Goal: Navigation & Orientation: Find specific page/section

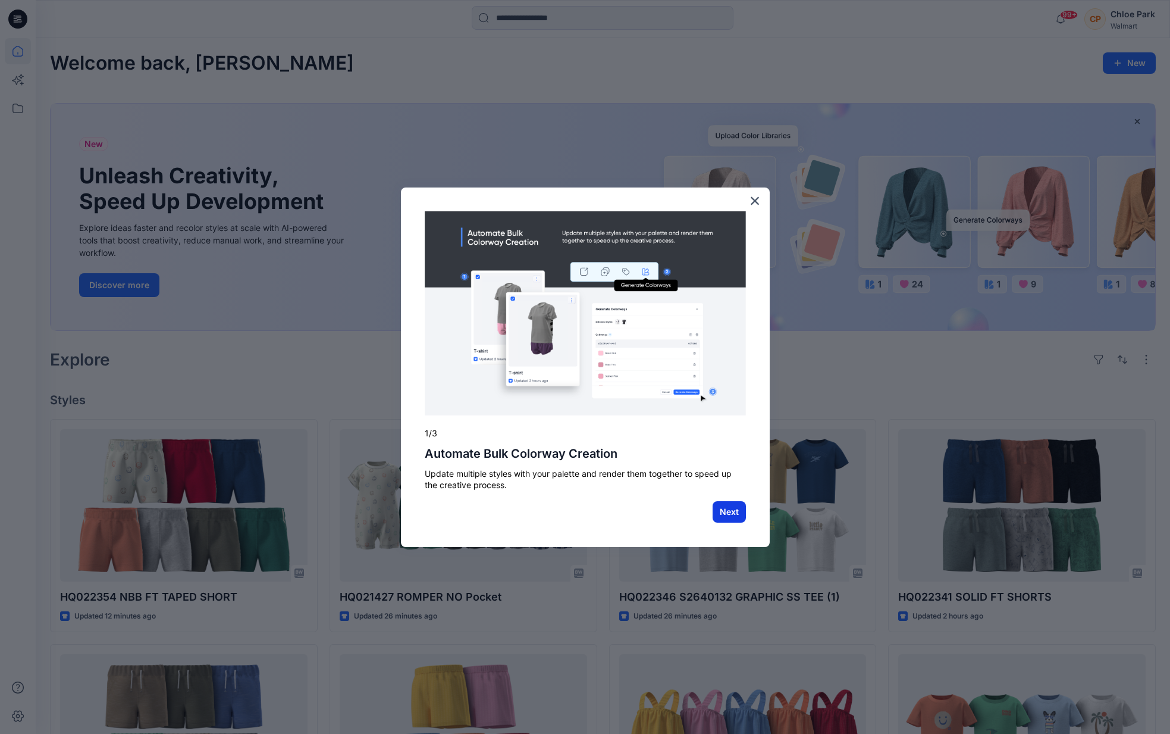
click at [735, 511] on button "Next" at bounding box center [729, 511] width 33 height 21
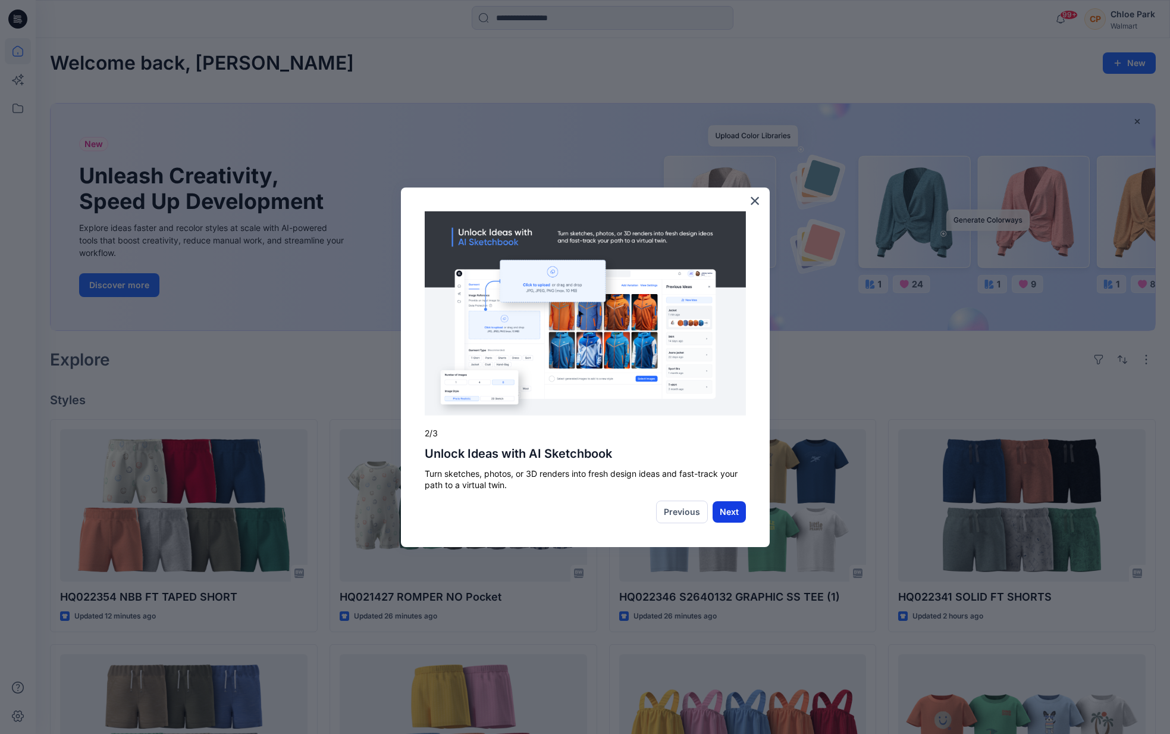
click at [726, 510] on button "Next" at bounding box center [729, 511] width 33 height 21
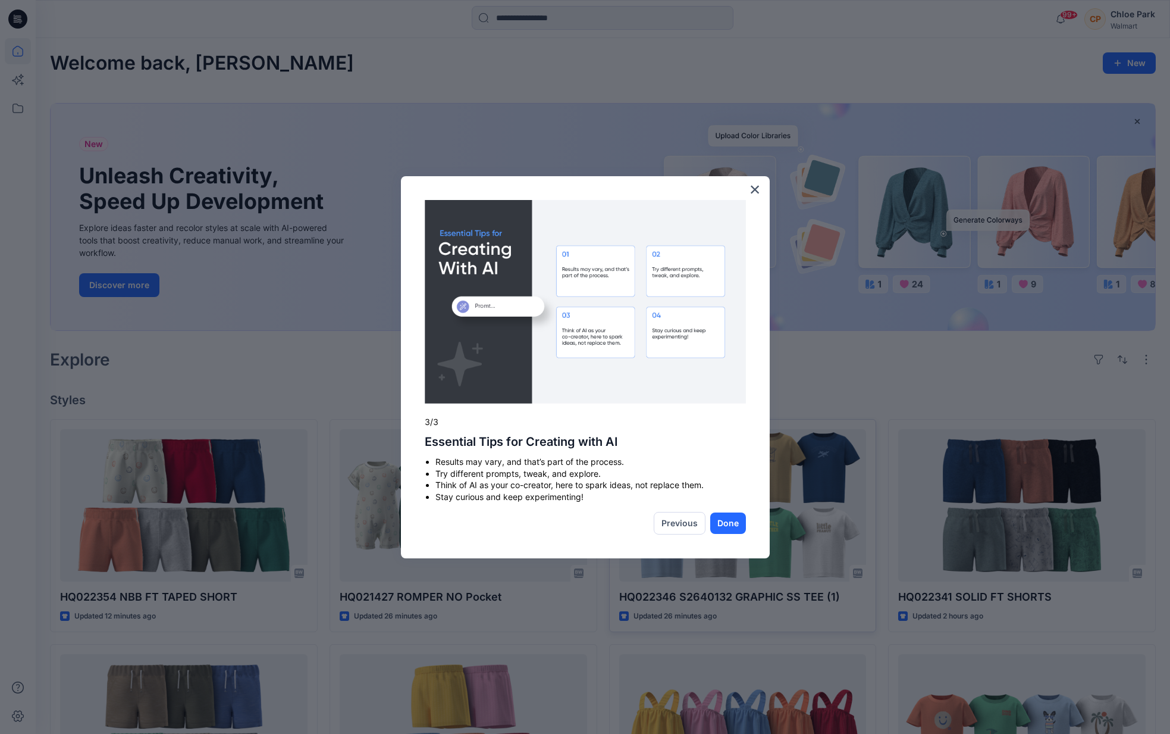
click at [728, 521] on button "Done" at bounding box center [728, 522] width 36 height 21
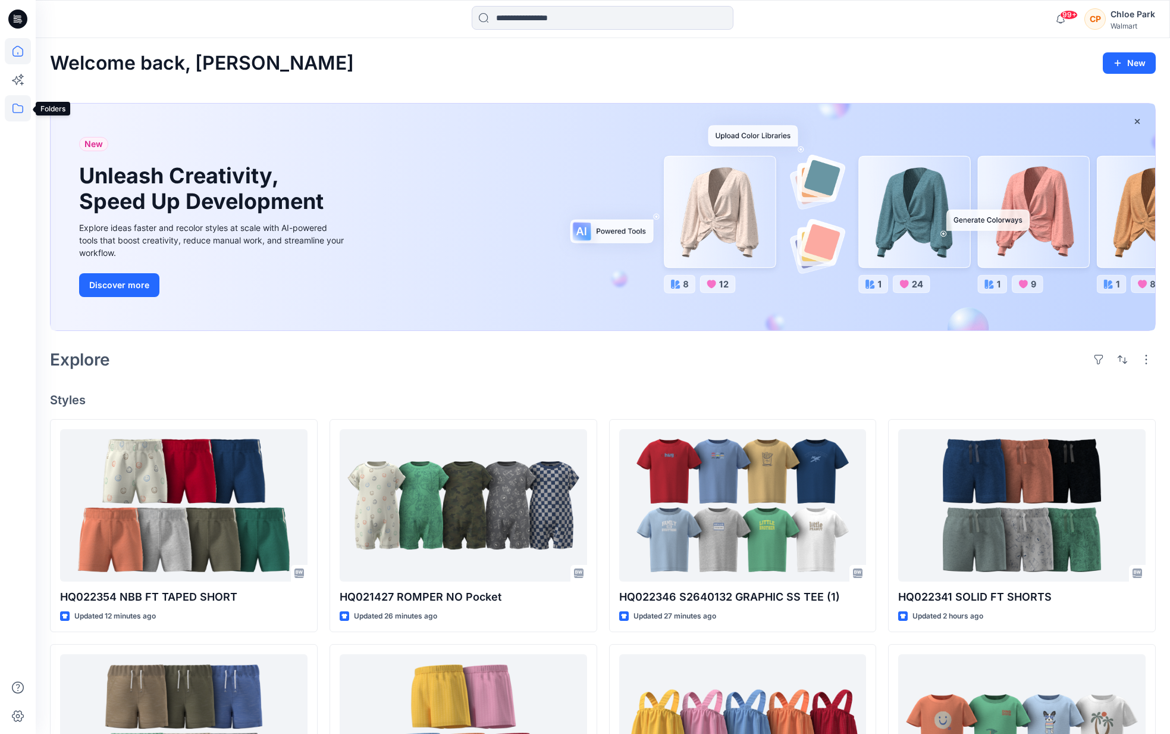
click at [26, 105] on icon at bounding box center [18, 108] width 26 height 26
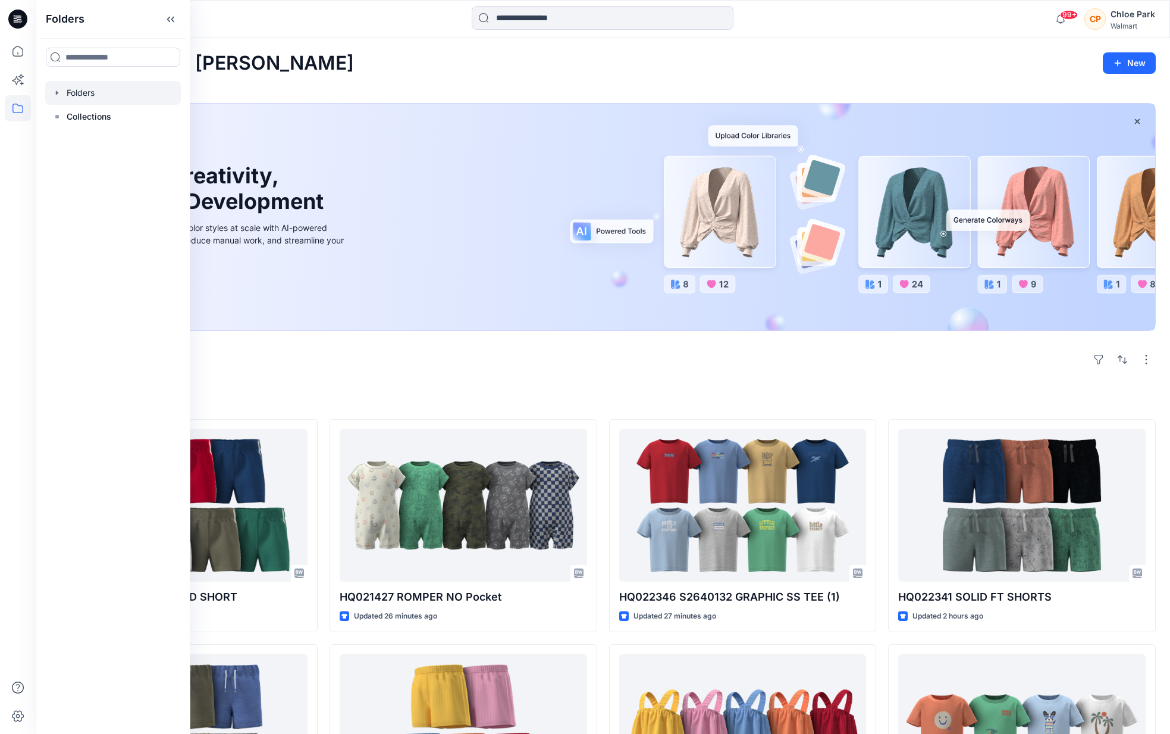
click at [92, 93] on div at bounding box center [113, 93] width 136 height 24
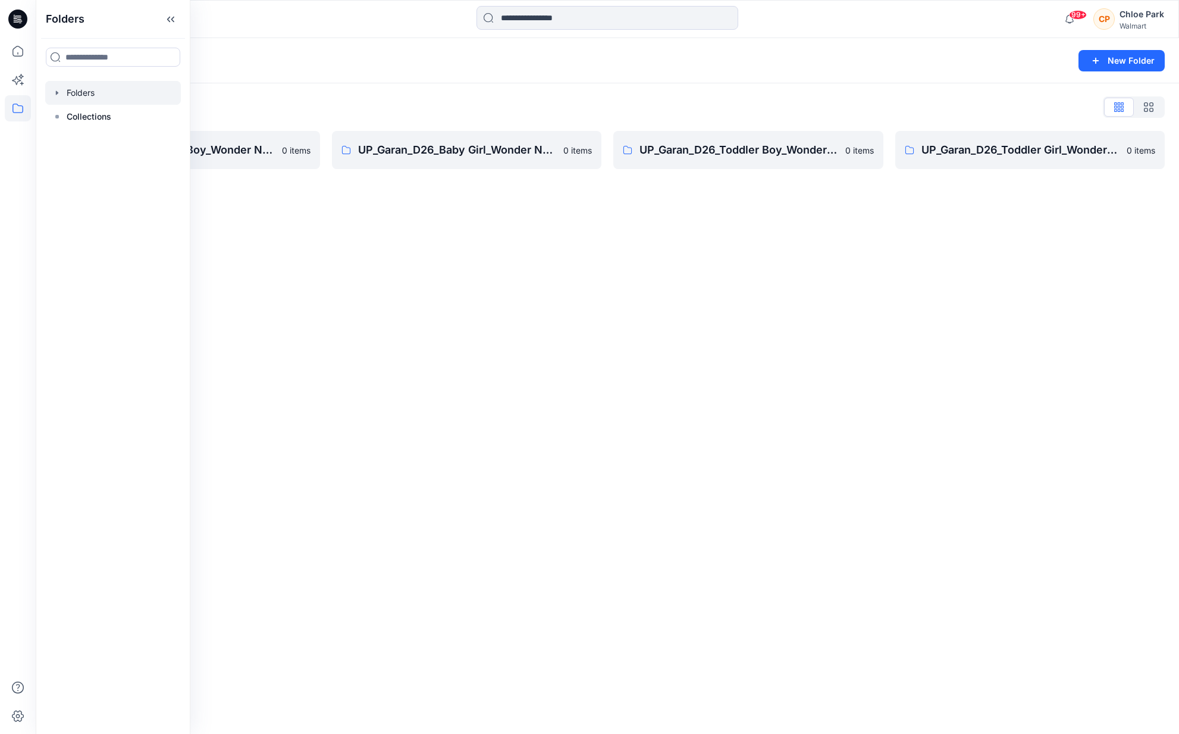
click at [340, 278] on div "Folders New Folder Folders List UP_Garan_D26_Baby Boy_Wonder Nation 0 items UP_…" at bounding box center [607, 385] width 1143 height 695
click at [195, 153] on p "UP_Garan_D26_Baby Boy_Wonder Nation" at bounding box center [175, 150] width 199 height 17
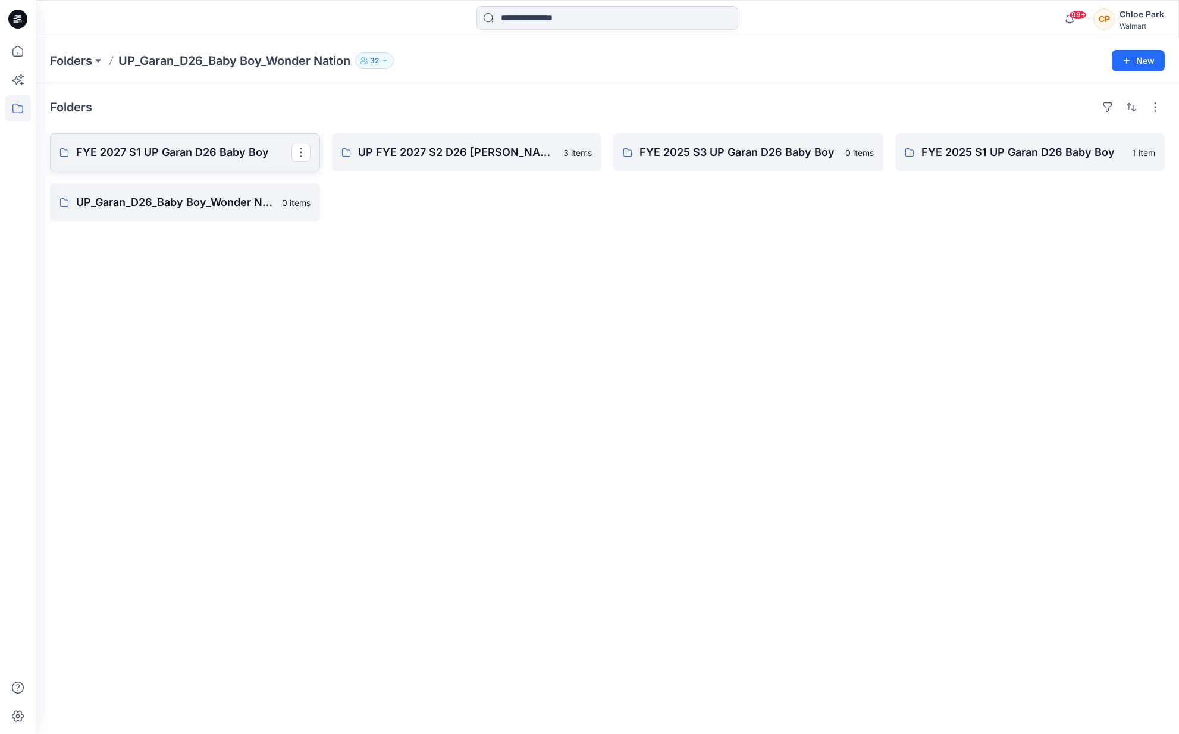
click at [194, 153] on p "FYE 2027 S1 UP Garan D26 Baby Boy" at bounding box center [183, 152] width 215 height 17
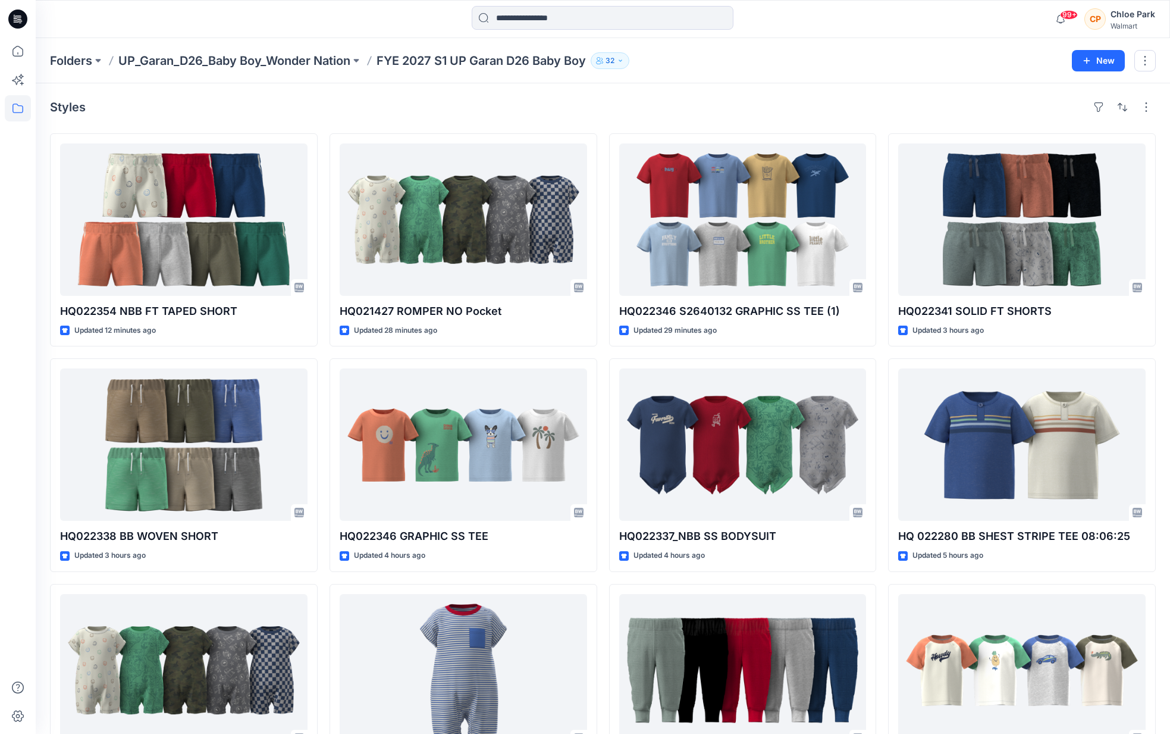
click at [325, 32] on div "99+ Notifications [PERSON_NAME] has updated HQ022346 S2640132 GRAPHIC SS TEE (1…" at bounding box center [603, 19] width 1134 height 38
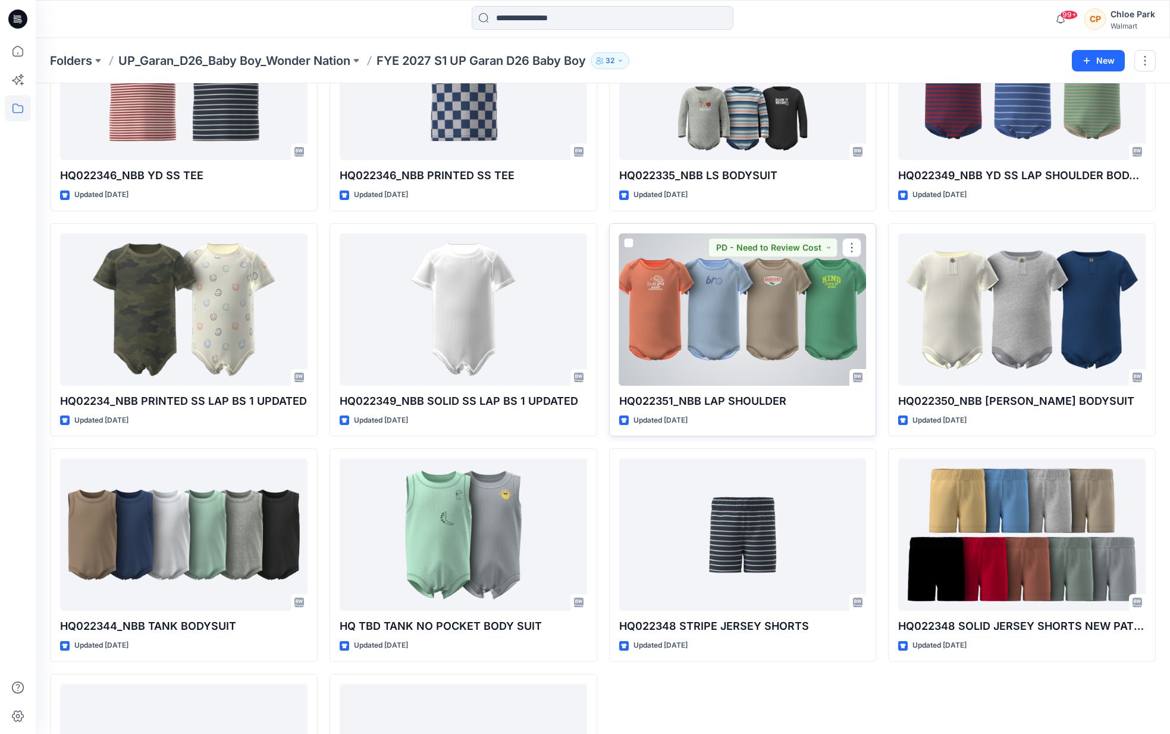
scroll to position [1428, 0]
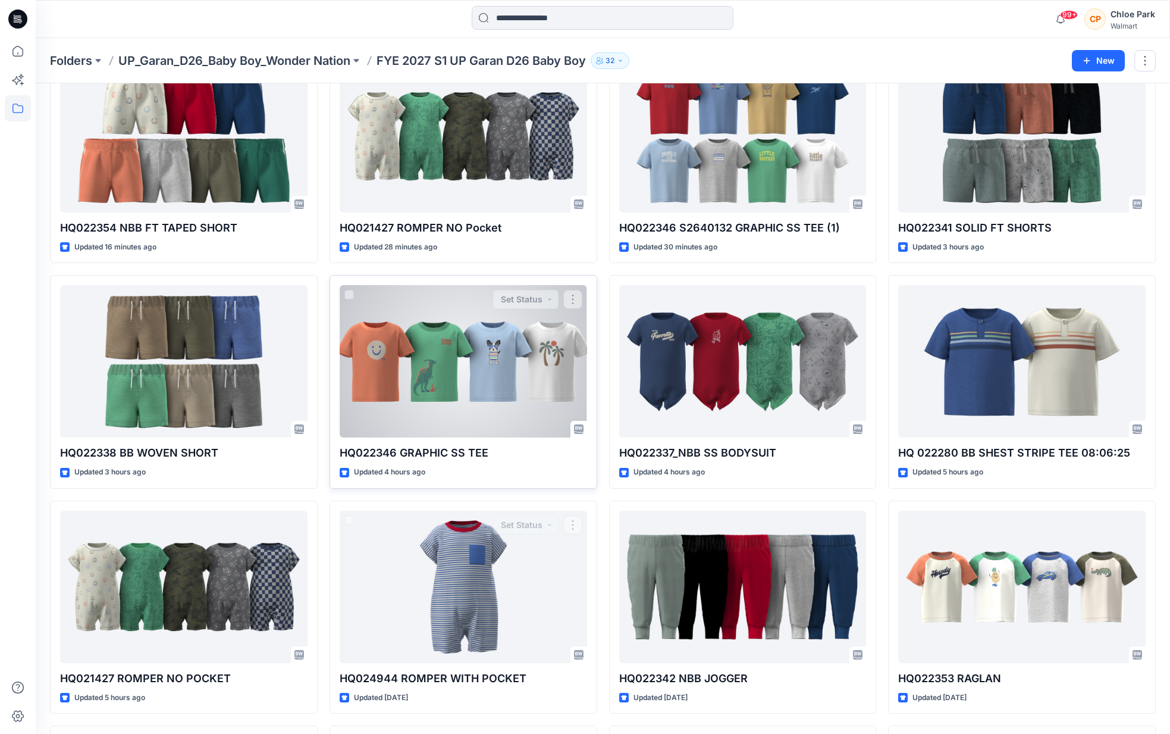
scroll to position [0, 0]
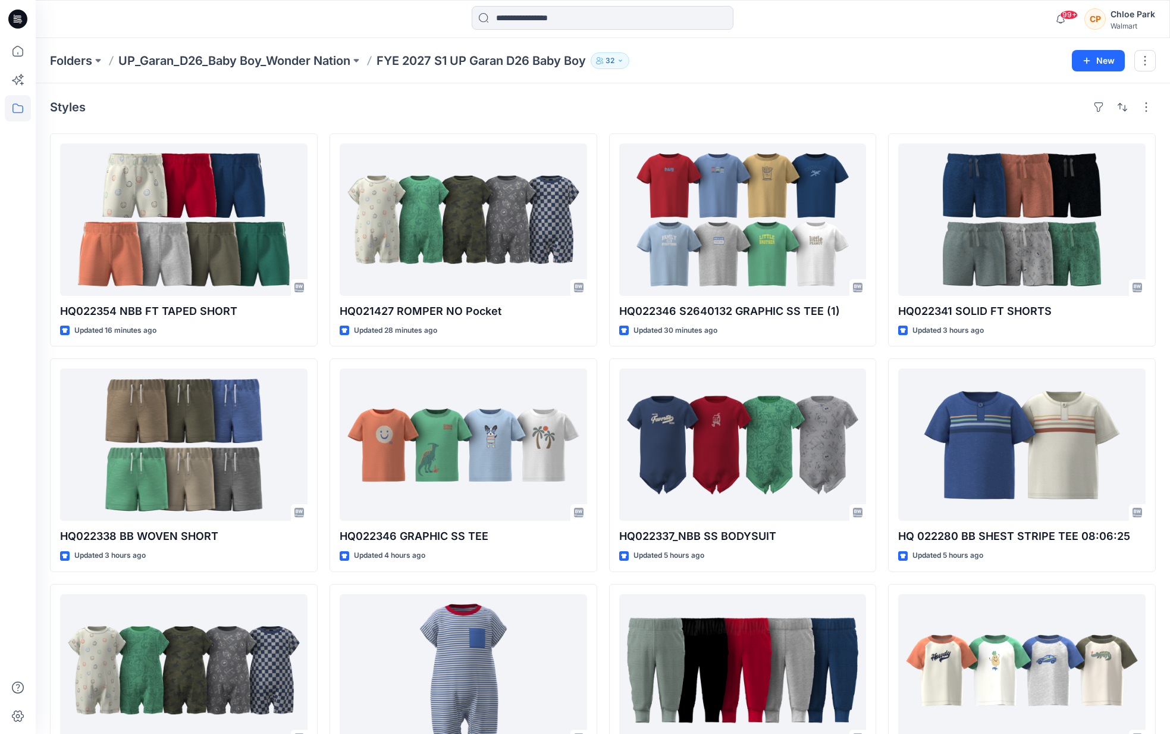
click at [859, 66] on div "Folders UP_Garan_D26_Baby Boy_Wonder Nation FYE 2027 S1 UP Garan D26 Baby Boy […" at bounding box center [556, 60] width 1013 height 17
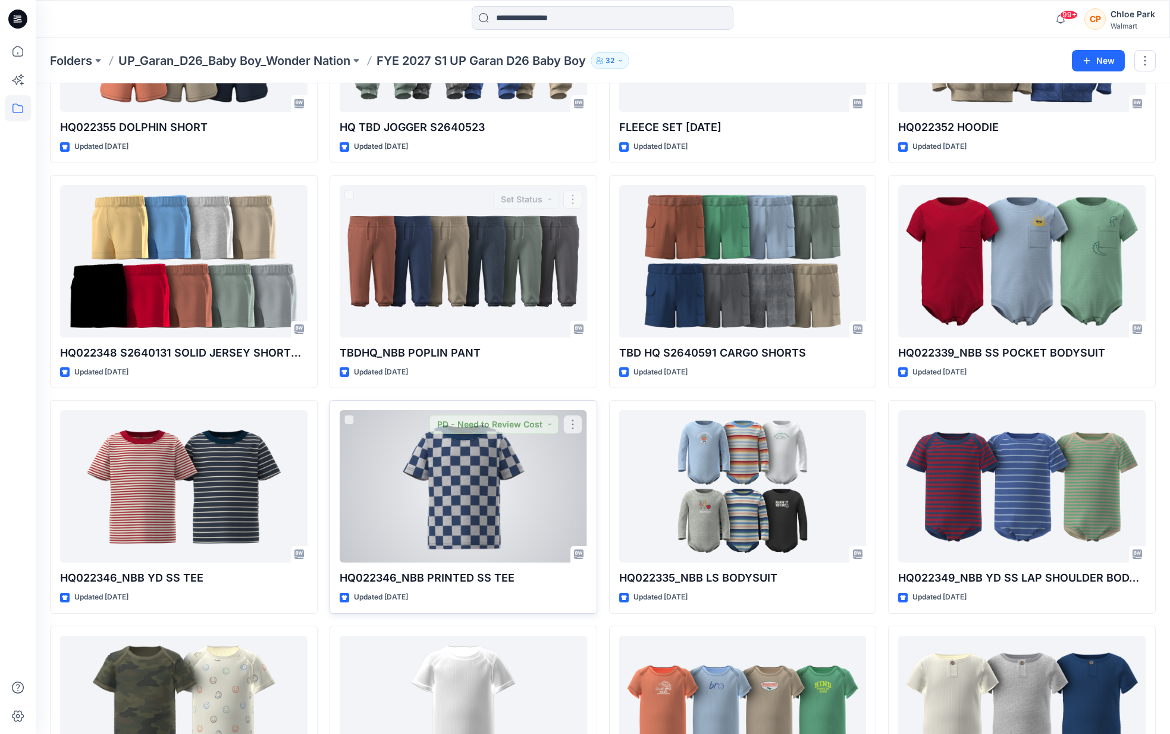
scroll to position [865, 0]
